Goal: Task Accomplishment & Management: Complete application form

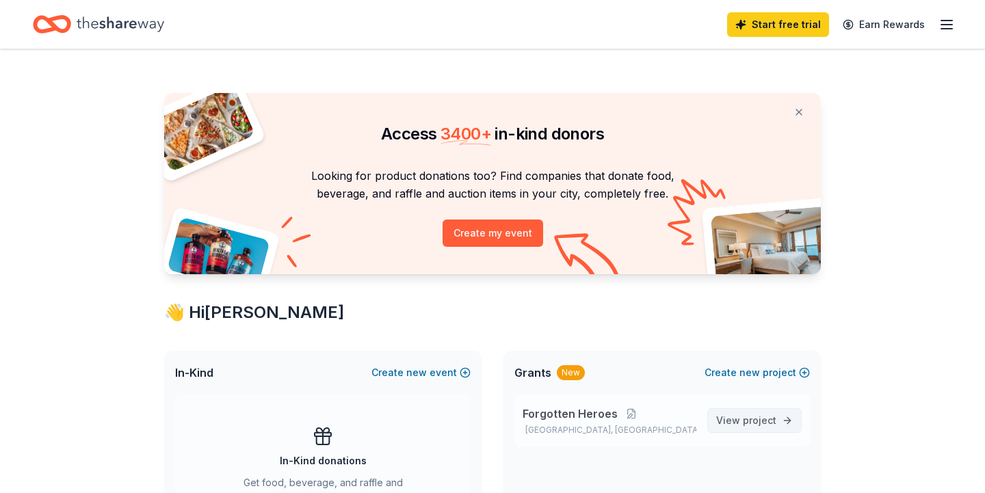
click at [739, 410] on link "View project" at bounding box center [754, 420] width 94 height 25
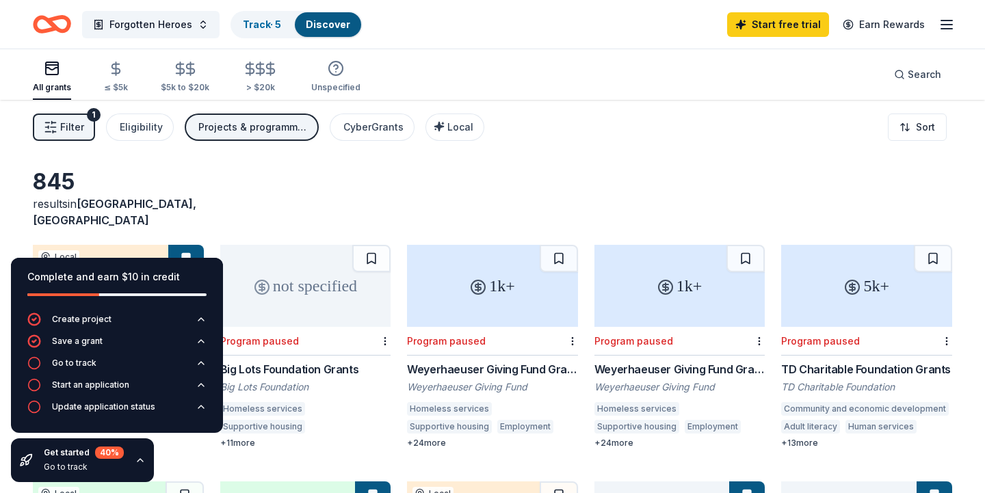
click at [136, 460] on icon "button" at bounding box center [140, 460] width 11 height 11
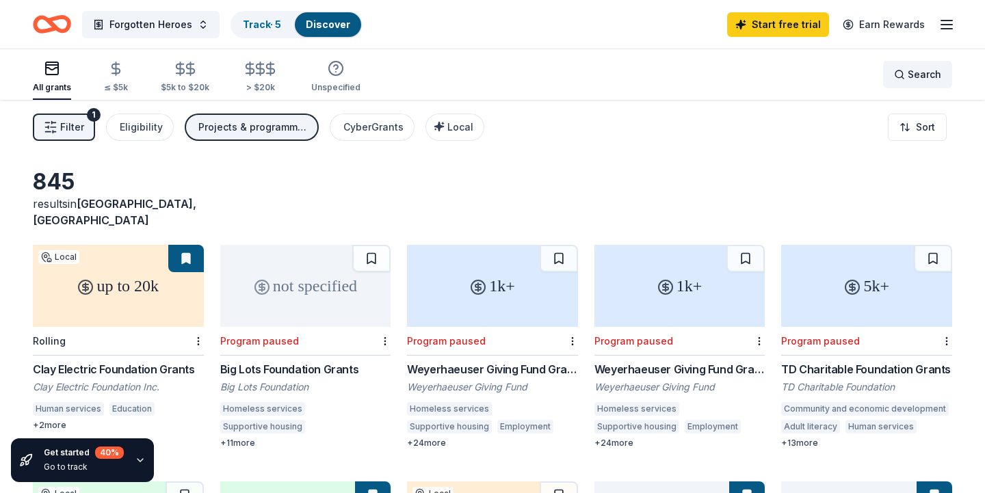
click at [920, 72] on span "Search" at bounding box center [924, 74] width 34 height 16
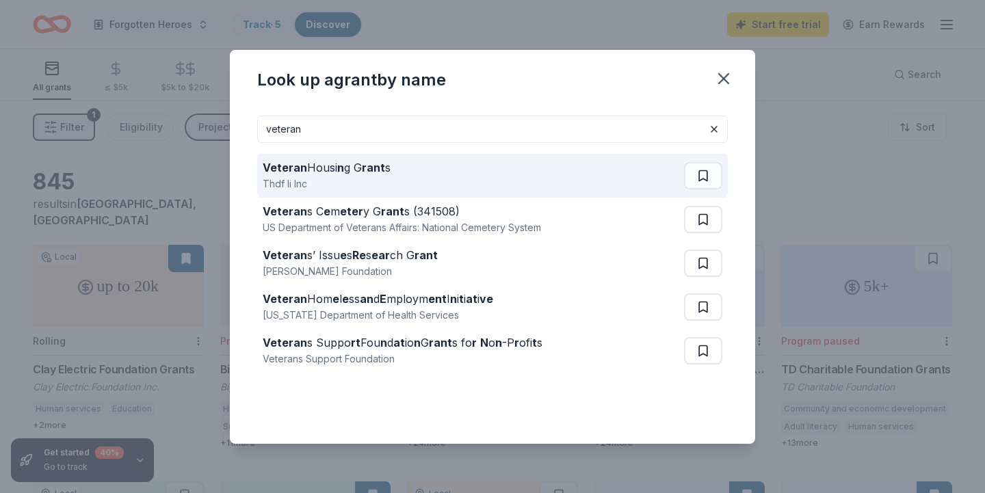
type input "veteran"
click at [337, 173] on strong "n" at bounding box center [340, 168] width 7 height 14
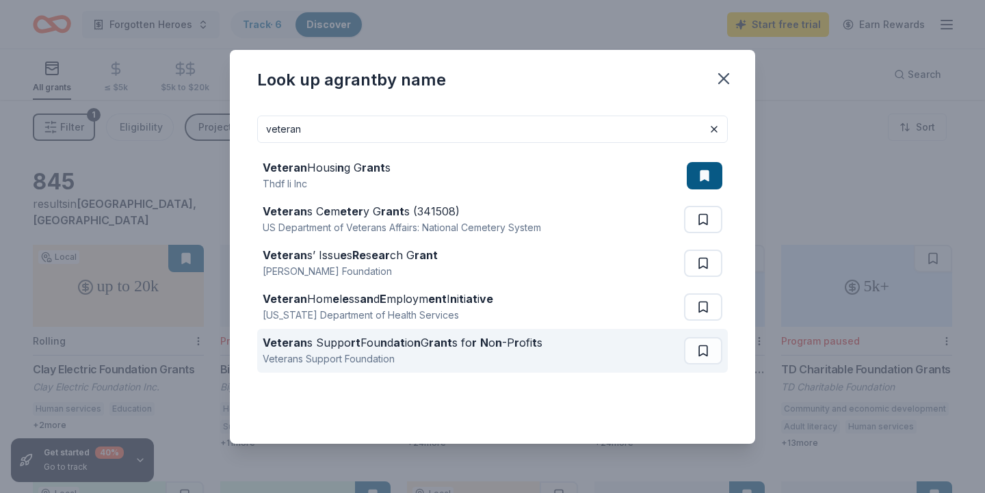
click at [367, 347] on div "Veteran s Suppo rt Fou n d at io n G rant s fo r N o n -P r ofi t s" at bounding box center [403, 342] width 280 height 16
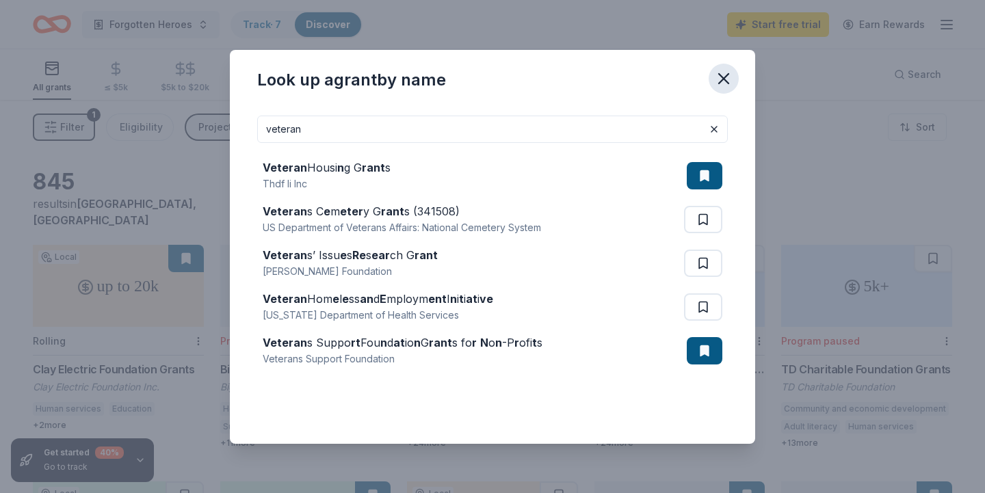
click at [733, 77] on button "button" at bounding box center [723, 79] width 30 height 30
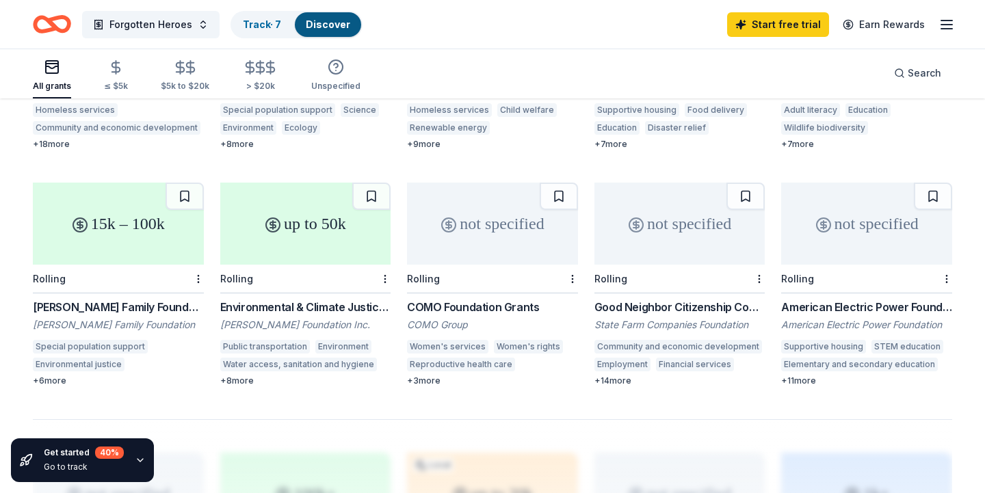
scroll to position [780, 0]
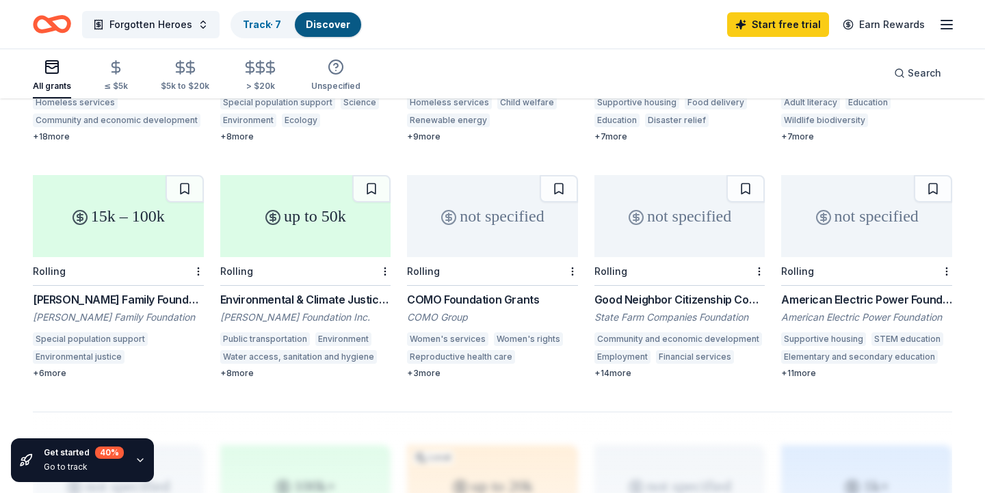
click at [90, 466] on div "Go to track" at bounding box center [84, 467] width 80 height 11
click at [138, 461] on icon "button" at bounding box center [139, 460] width 5 height 3
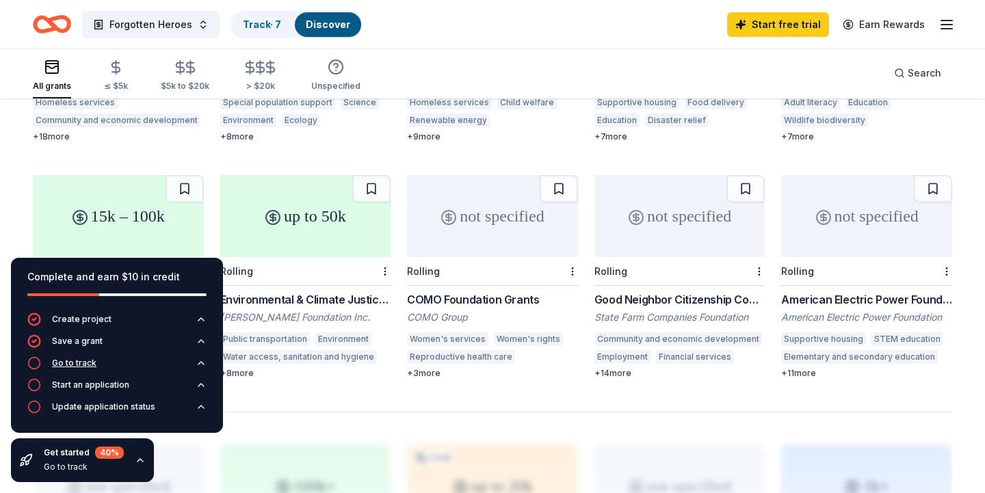
click at [79, 366] on div "Go to track" at bounding box center [74, 363] width 44 height 11
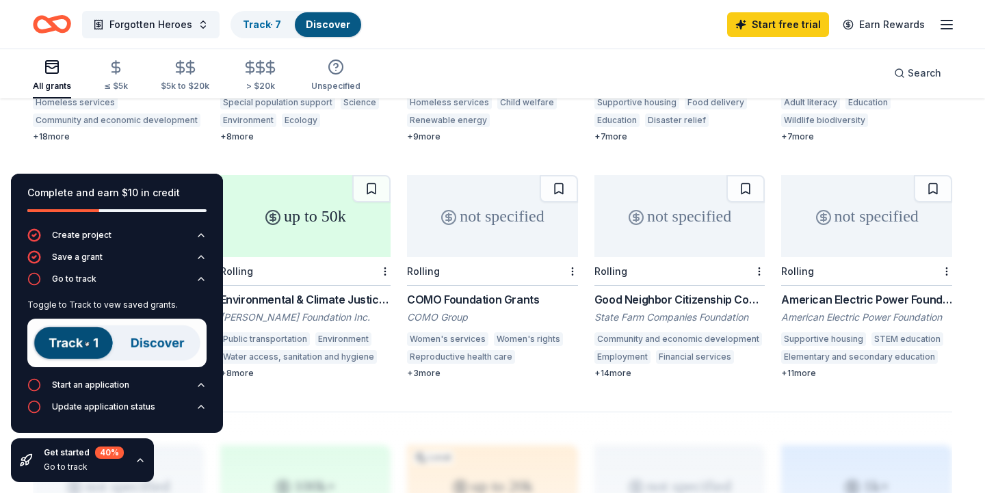
click at [83, 341] on img at bounding box center [116, 343] width 179 height 49
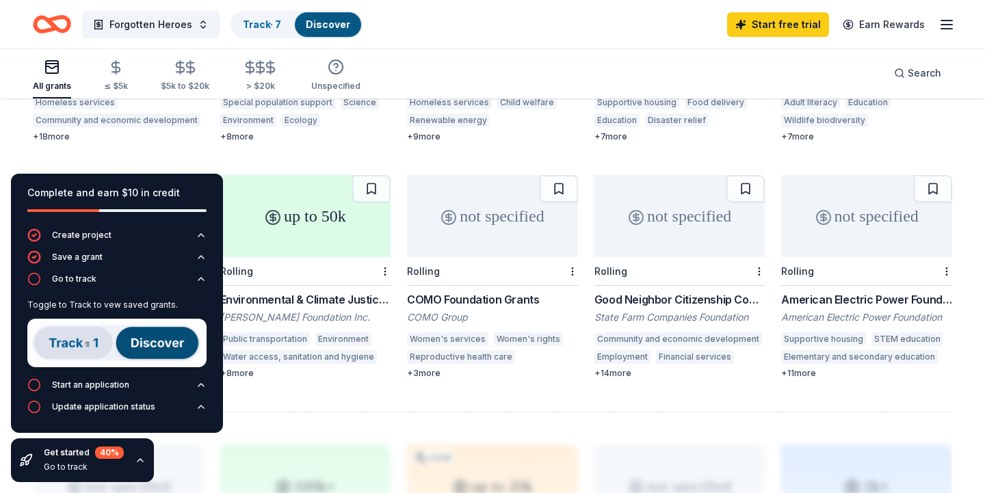
click at [139, 344] on img at bounding box center [116, 343] width 179 height 49
click at [133, 342] on img at bounding box center [116, 343] width 179 height 49
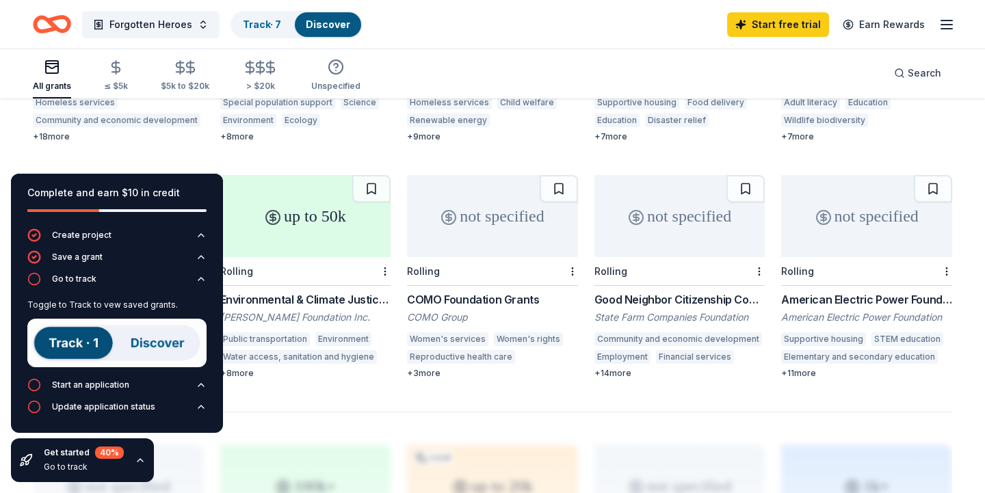
click at [133, 342] on img at bounding box center [116, 343] width 179 height 49
click at [90, 330] on img at bounding box center [116, 343] width 179 height 49
click at [90, 339] on img at bounding box center [116, 343] width 179 height 49
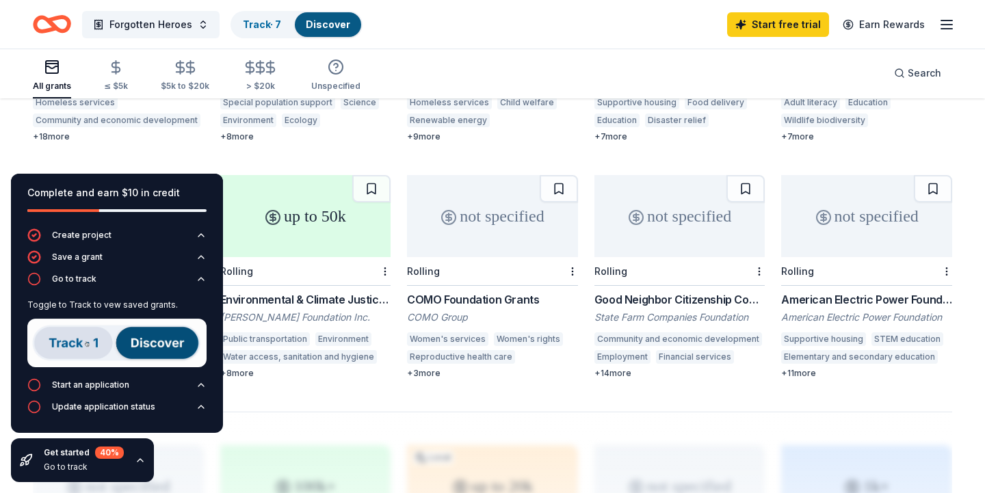
click at [90, 339] on img at bounding box center [116, 343] width 179 height 49
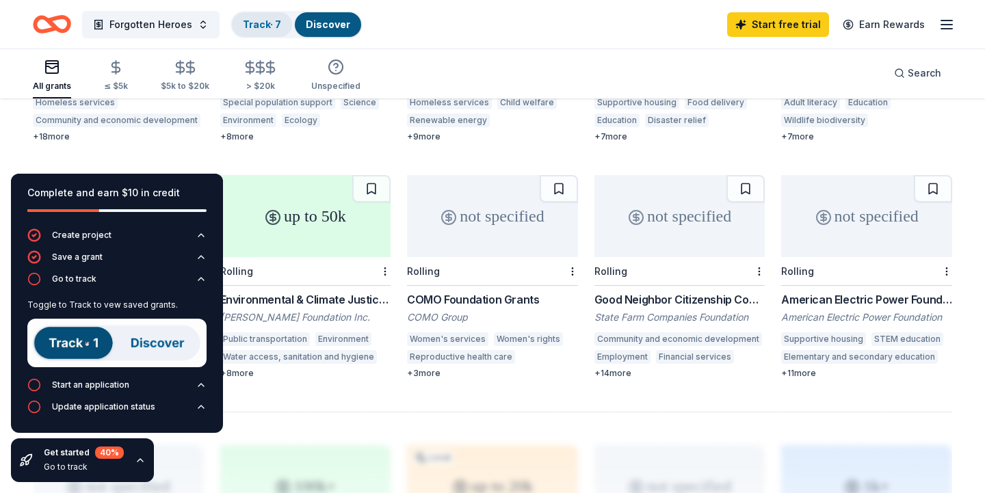
click at [263, 20] on link "Track · 7" at bounding box center [262, 24] width 38 height 12
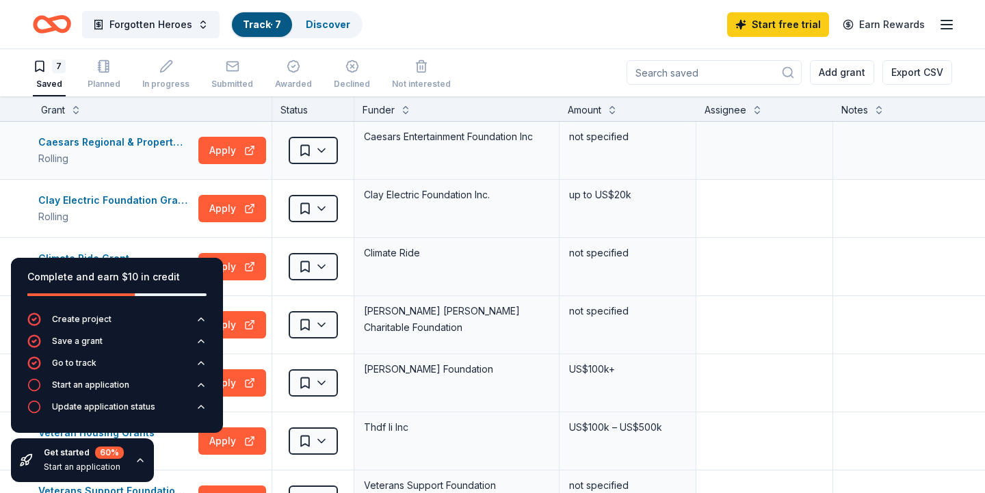
click at [421, 168] on div "Caesars Entertainment Foundation Inc" at bounding box center [456, 150] width 205 height 57
click at [138, 460] on icon "button" at bounding box center [140, 460] width 11 height 11
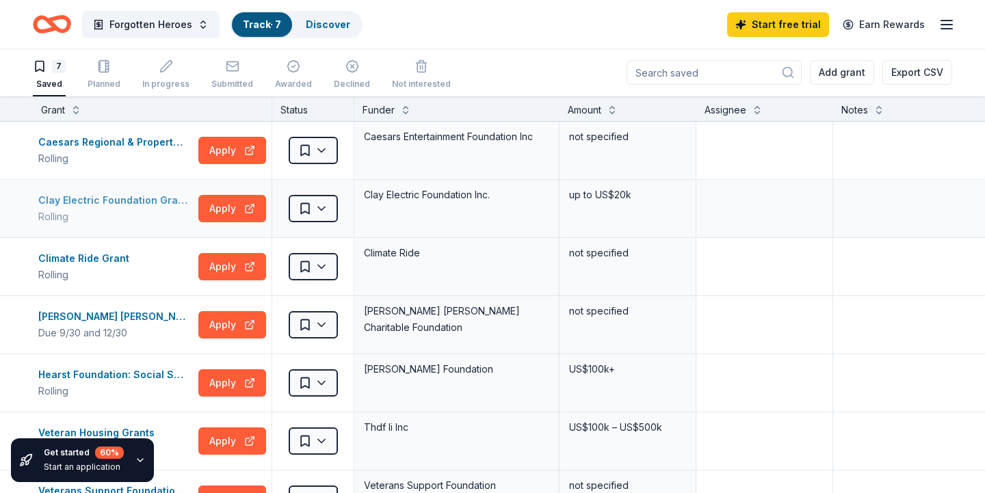
click at [152, 202] on div "Clay Electric Foundation Grants" at bounding box center [115, 200] width 155 height 16
click at [139, 461] on icon "button" at bounding box center [140, 460] width 11 height 11
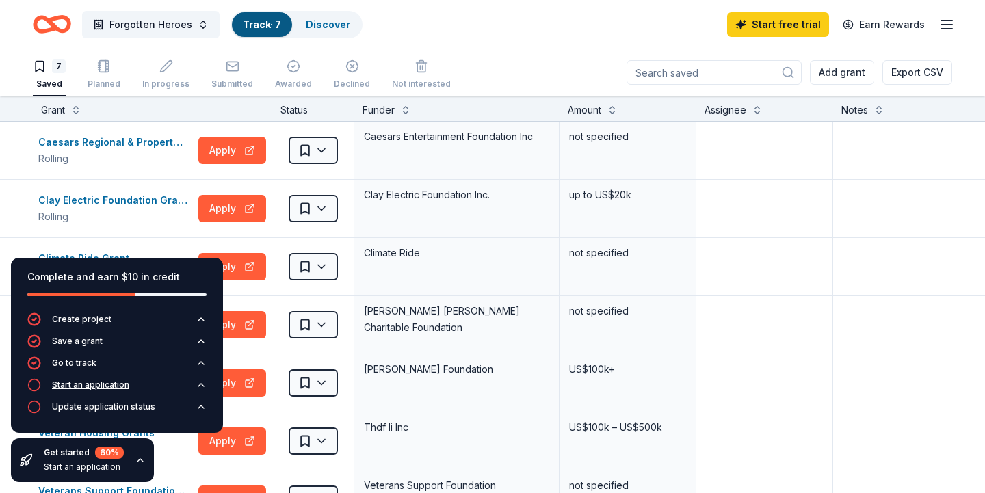
click at [86, 386] on div "Start an application" at bounding box center [90, 385] width 77 height 11
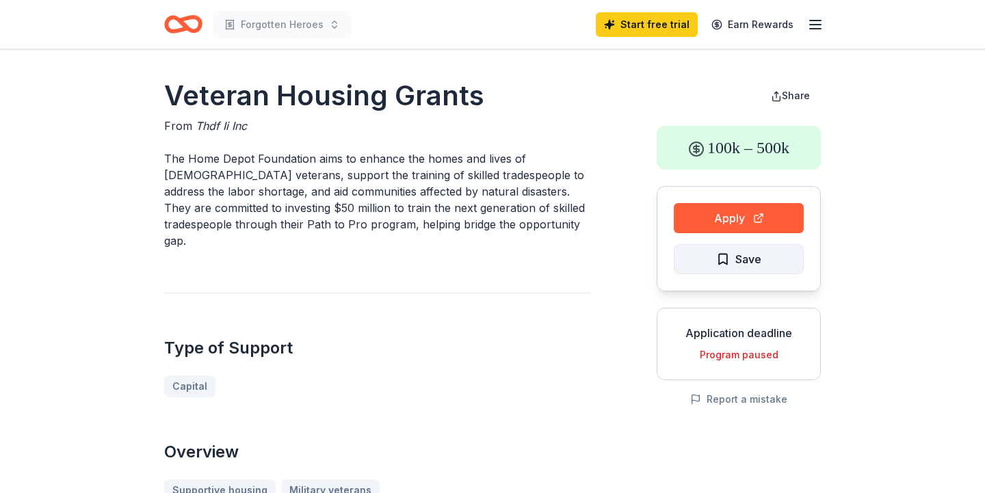
click at [712, 266] on button "Save" at bounding box center [739, 259] width 130 height 30
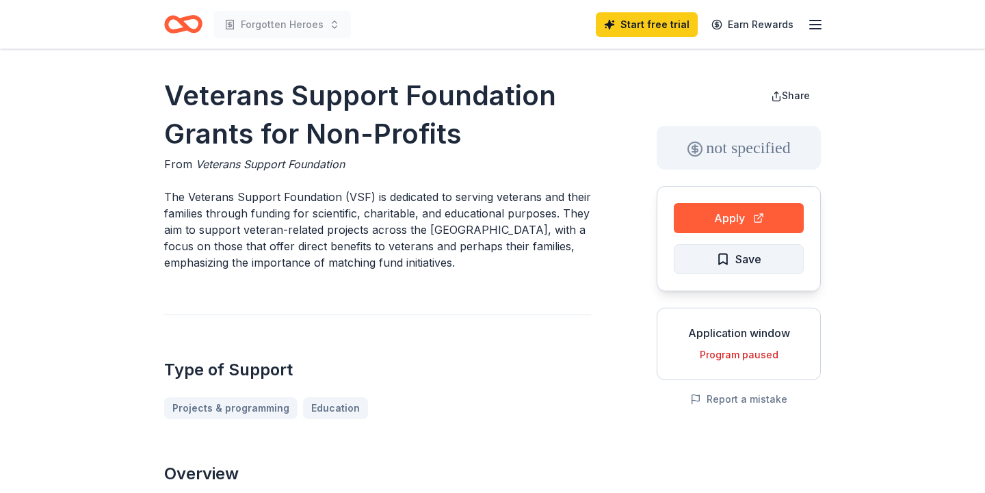
click at [760, 254] on span "Save" at bounding box center [748, 259] width 26 height 18
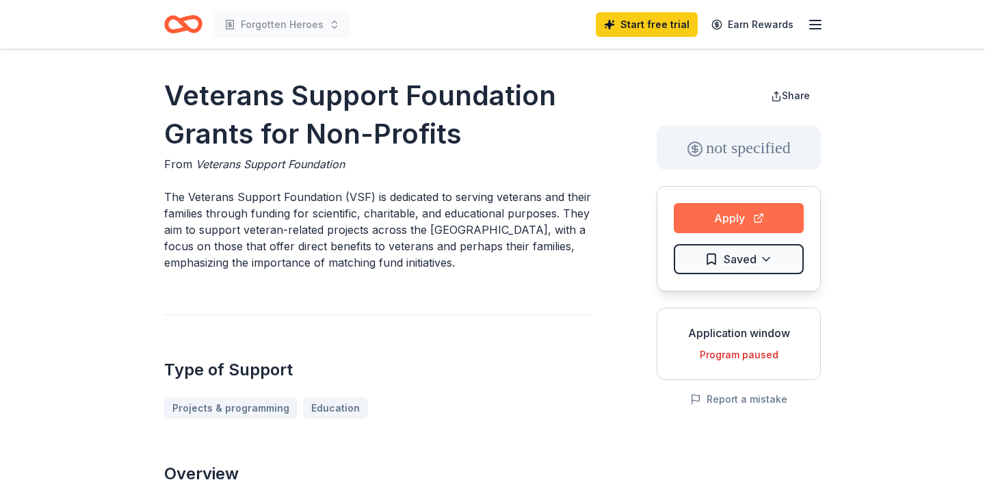
click at [723, 228] on button "Apply" at bounding box center [739, 218] width 130 height 30
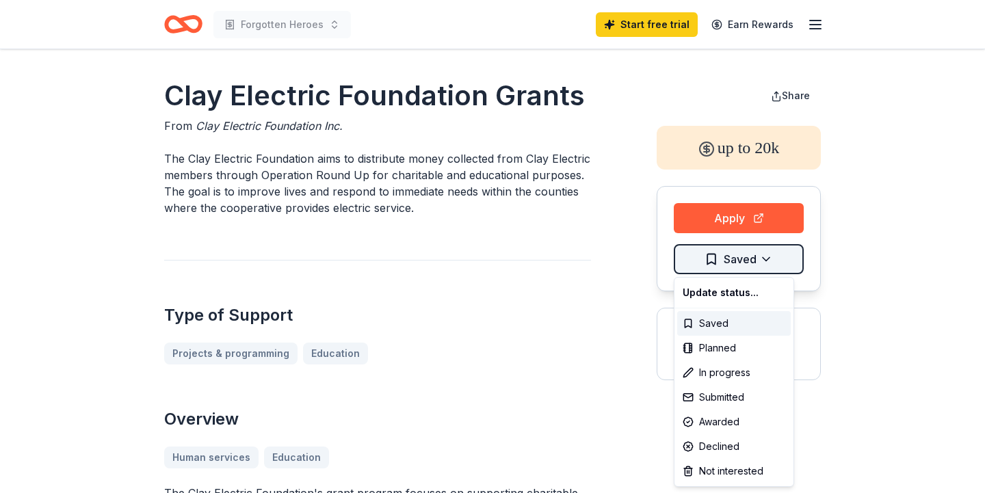
click at [714, 252] on html "Forgotten Heroes Start free trial Earn Rewards Clay Electric Foundation Grants …" at bounding box center [492, 246] width 985 height 493
click at [694, 320] on div "Saved" at bounding box center [734, 323] width 114 height 25
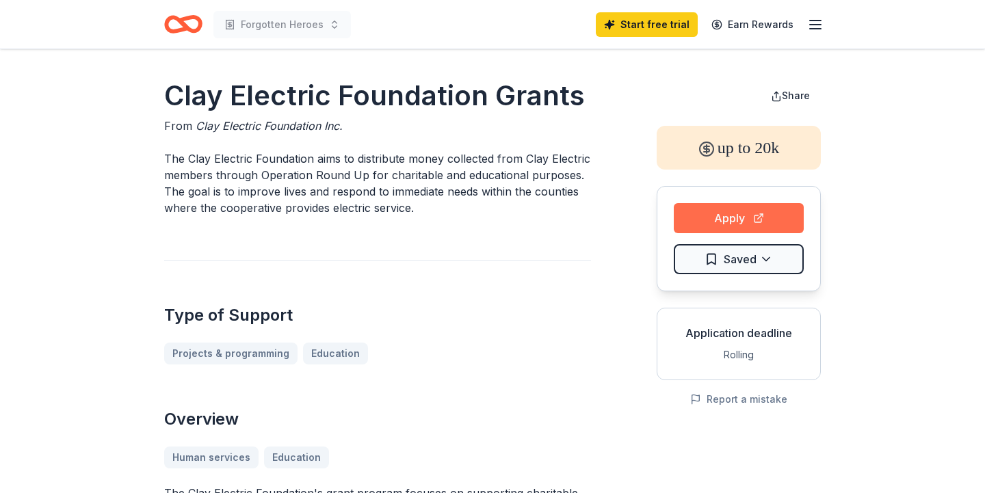
click at [726, 209] on button "Apply" at bounding box center [739, 218] width 130 height 30
